Goal: Information Seeking & Learning: Learn about a topic

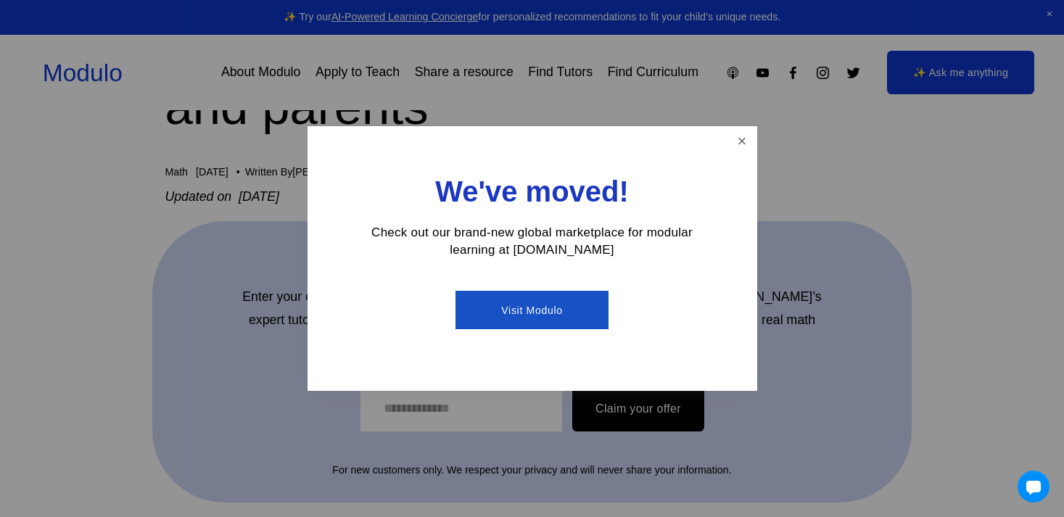
scroll to position [293, 0]
click at [741, 141] on link "Close" at bounding box center [741, 140] width 25 height 25
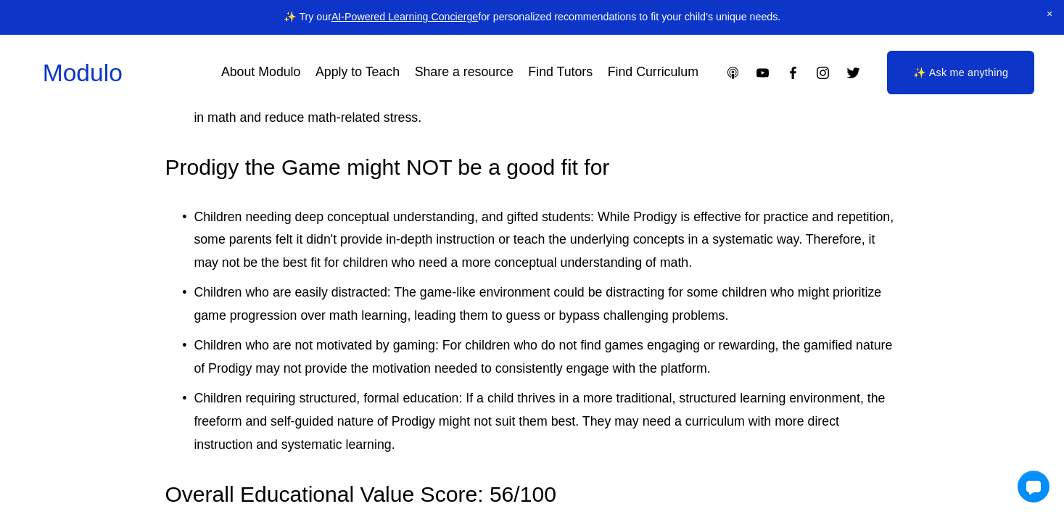
scroll to position [4009, 0]
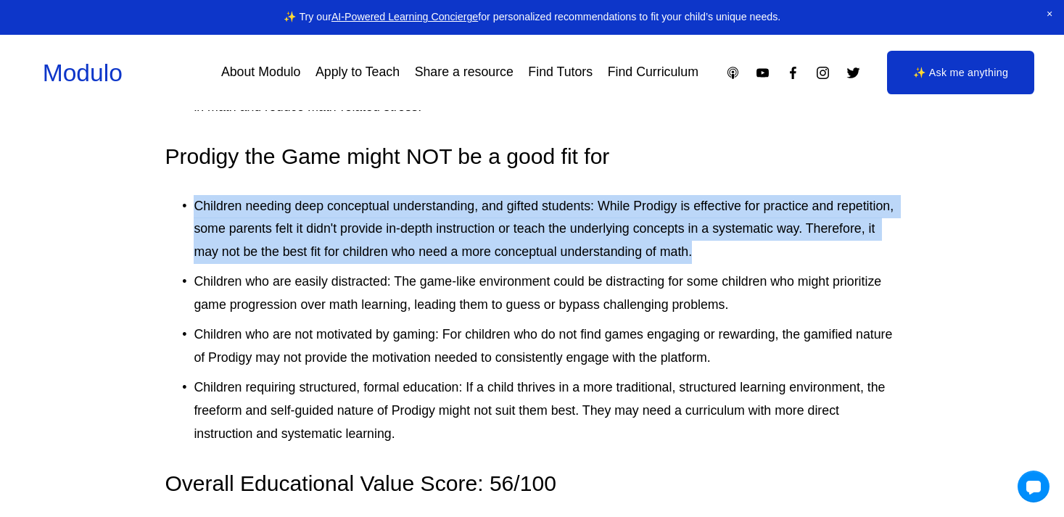
drag, startPoint x: 195, startPoint y: 181, endPoint x: 714, endPoint y: 235, distance: 522.1
click at [714, 235] on p "Children needing deep conceptual understanding, and gifted students: While Prod…" at bounding box center [546, 230] width 705 height 70
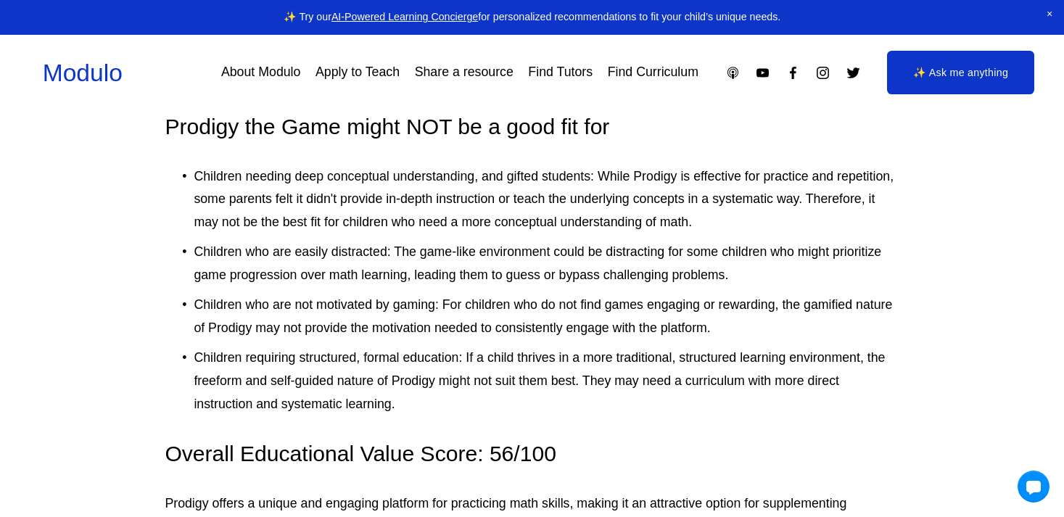
scroll to position [4051, 0]
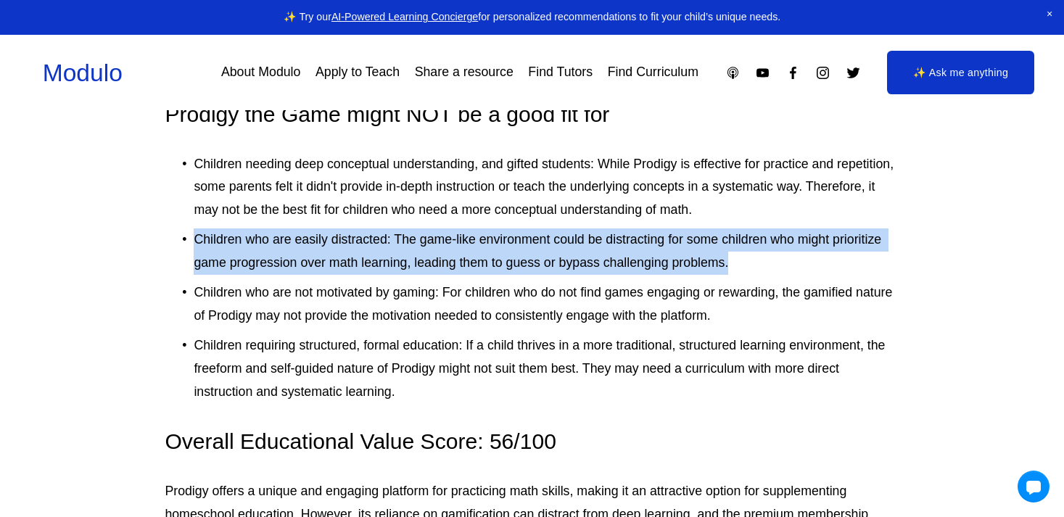
drag, startPoint x: 195, startPoint y: 213, endPoint x: 754, endPoint y: 231, distance: 558.8
click at [754, 231] on p "Children who are easily distracted: The game-like environment could be distract…" at bounding box center [546, 251] width 705 height 46
click at [313, 201] on ul "Children needing deep conceptual understanding, and gifted students: While Prod…" at bounding box center [532, 278] width 734 height 251
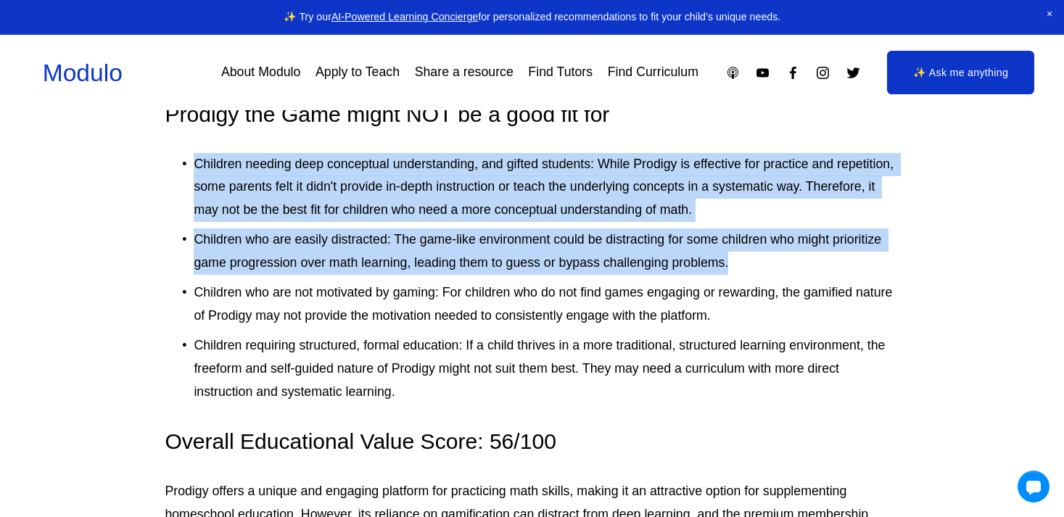
drag, startPoint x: 179, startPoint y: 137, endPoint x: 761, endPoint y: 247, distance: 591.9
click at [761, 247] on ul "Children needing deep conceptual understanding, and gifted students: While Prod…" at bounding box center [532, 278] width 734 height 251
click at [388, 249] on p "Children who are easily distracted: The game-like environment could be distract…" at bounding box center [546, 251] width 705 height 46
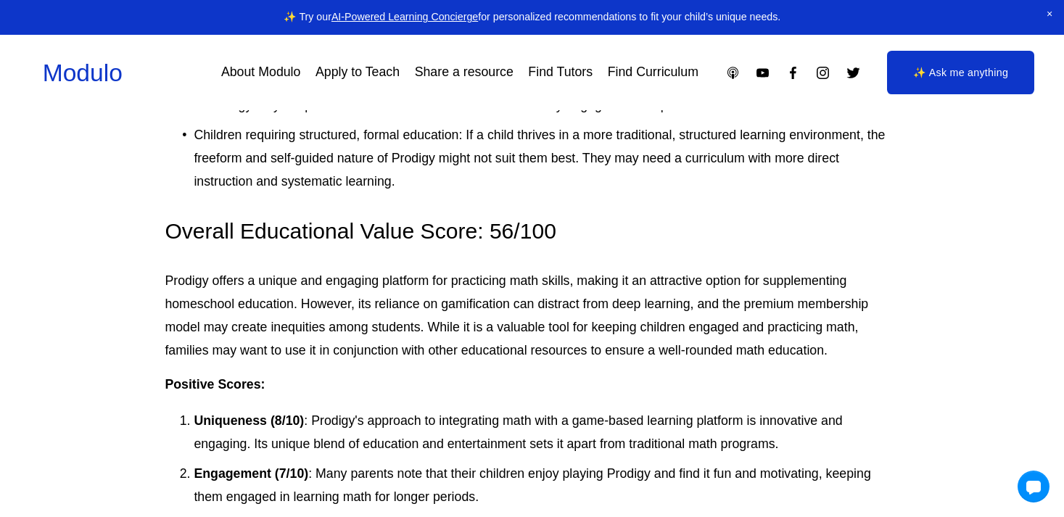
scroll to position [4262, 0]
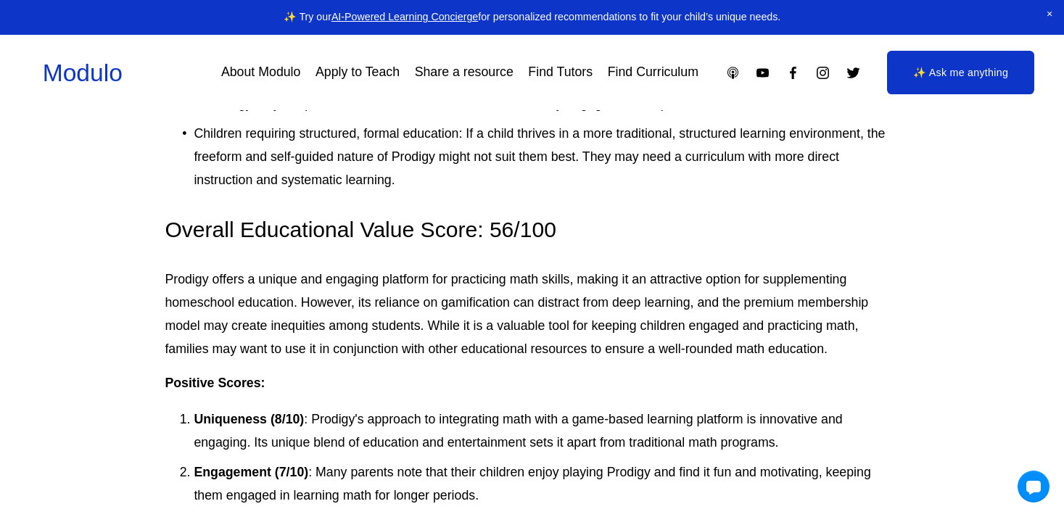
click at [508, 215] on h3 "Overall Educational Value Score: 56/100" at bounding box center [532, 230] width 734 height 30
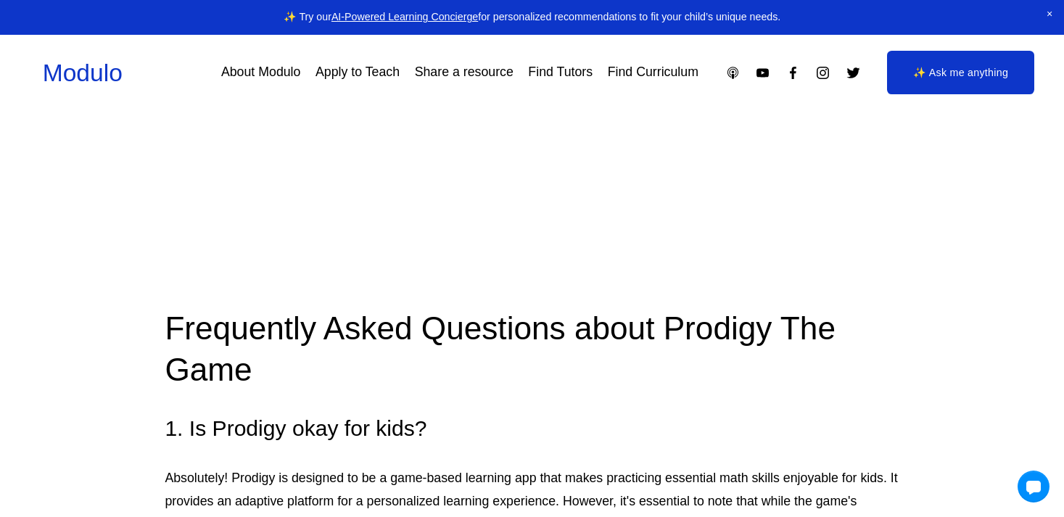
scroll to position [6332, 0]
